Goal: Find specific page/section: Find specific page/section

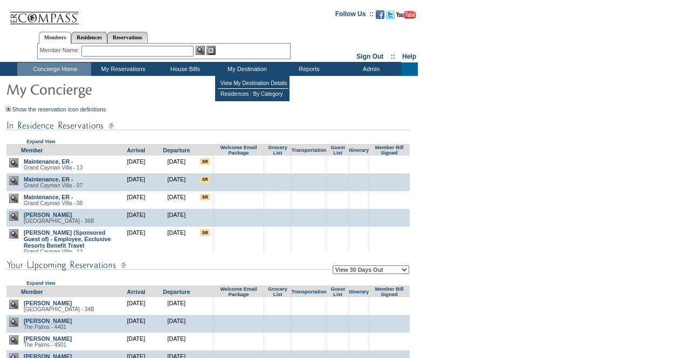
click at [239, 100] on table "View My Destination Details Residences : By Category" at bounding box center [252, 88] width 74 height 25
click at [241, 94] on td "Residences : By Category" at bounding box center [253, 94] width 71 height 10
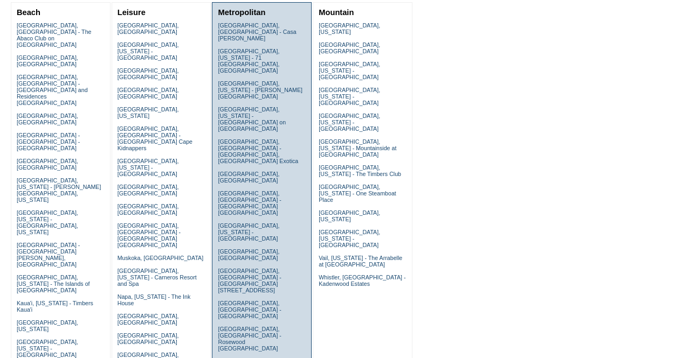
scroll to position [129, 0]
click at [238, 267] on link "[GEOGRAPHIC_DATA], [GEOGRAPHIC_DATA] - [GEOGRAPHIC_DATA][STREET_ADDRESS]" at bounding box center [249, 280] width 63 height 26
